Goal: Transaction & Acquisition: Purchase product/service

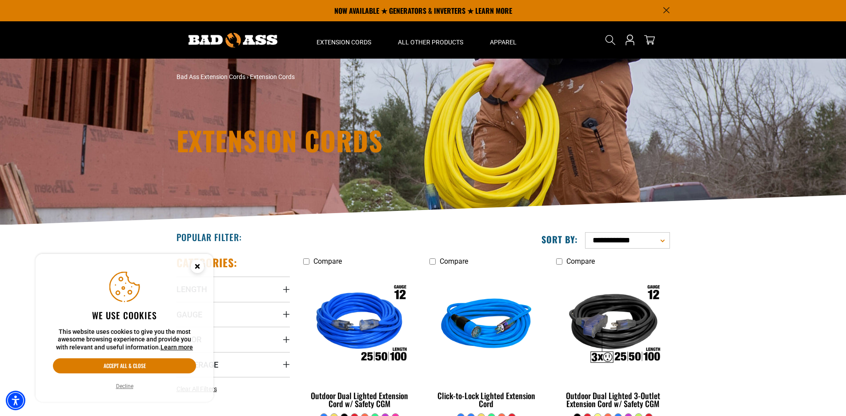
click at [196, 270] on circle "Cookie Consent" at bounding box center [197, 266] width 13 height 13
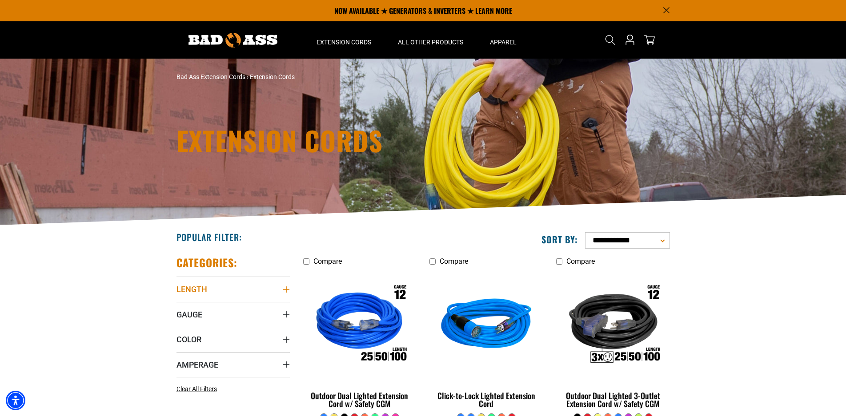
click at [283, 287] on icon "Length" at bounding box center [286, 289] width 7 height 7
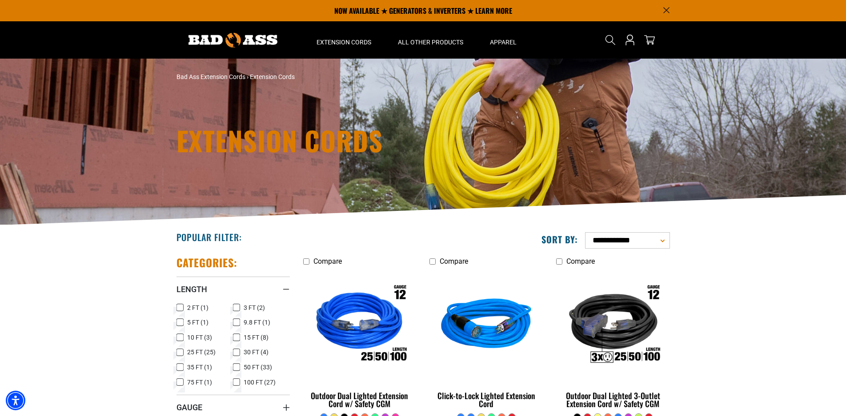
click at [235, 364] on icon at bounding box center [236, 368] width 7 height 12
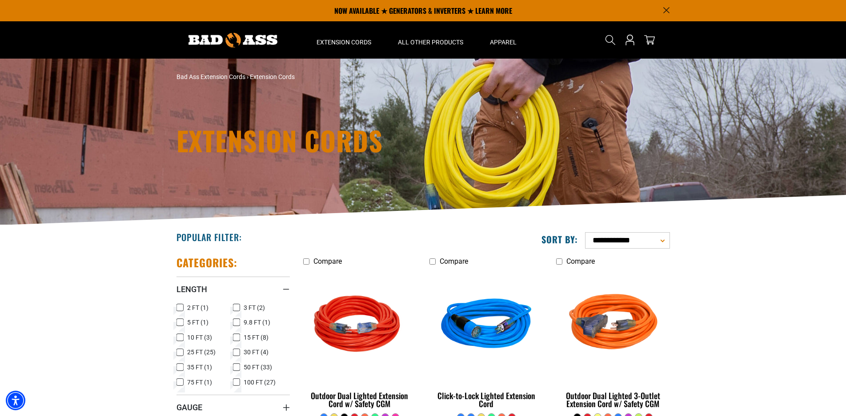
scroll to position [133, 0]
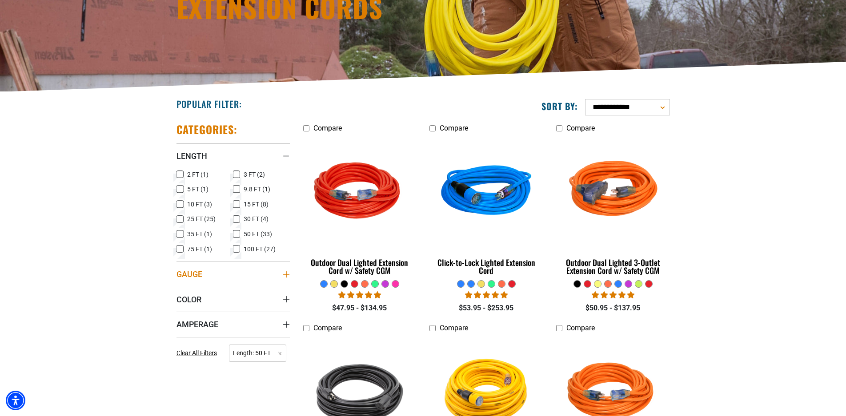
click at [280, 270] on summary "Gauge" at bounding box center [232, 274] width 113 height 25
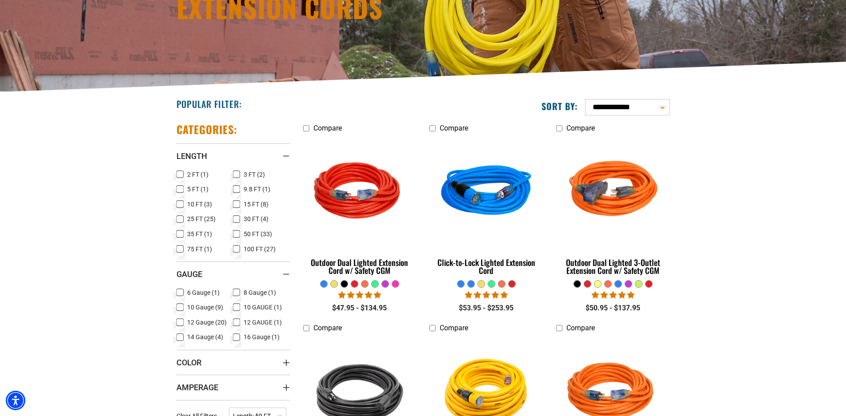
click at [176, 290] on icon at bounding box center [179, 293] width 7 height 12
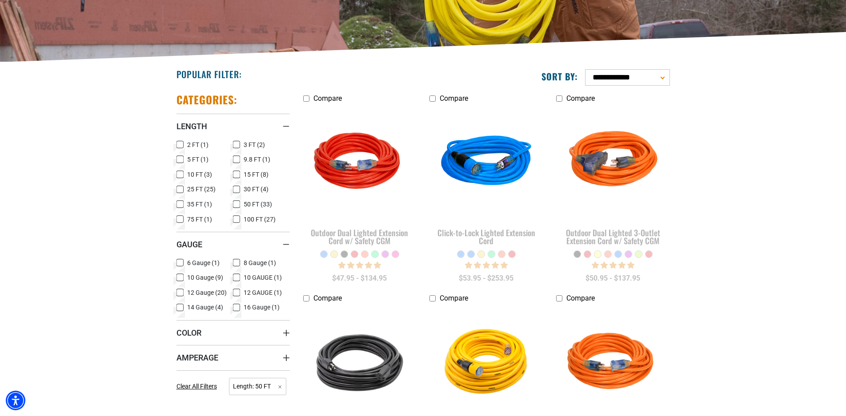
scroll to position [178, 0]
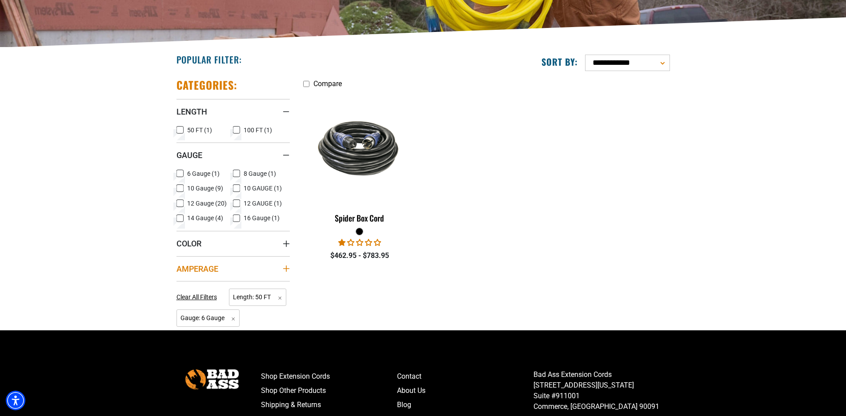
click at [289, 270] on icon "Amperage" at bounding box center [286, 268] width 7 height 7
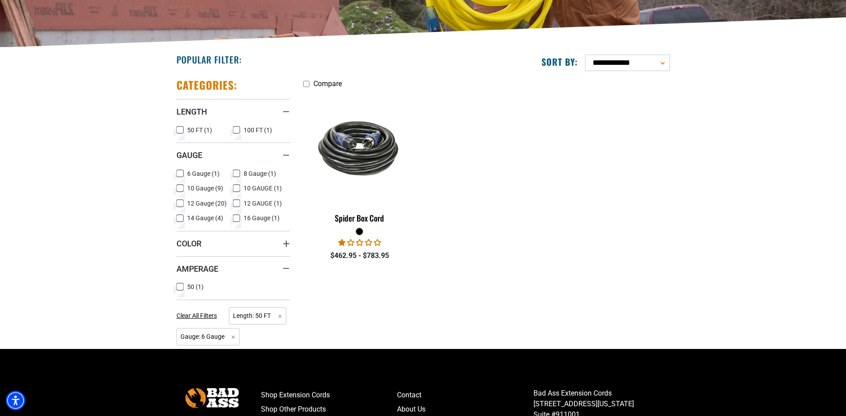
click at [176, 286] on div "Categories: Length Length 50 FT (1) 50 FT (1 product) 100 FT (1) 100 FT (1 prod…" at bounding box center [233, 210] width 127 height 278
click at [375, 152] on img at bounding box center [359, 148] width 124 height 76
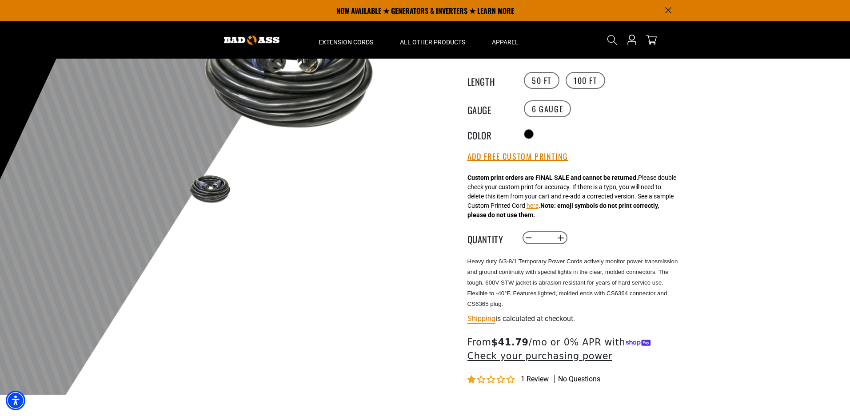
scroll to position [89, 0]
